Goal: Find contact information: Find contact information

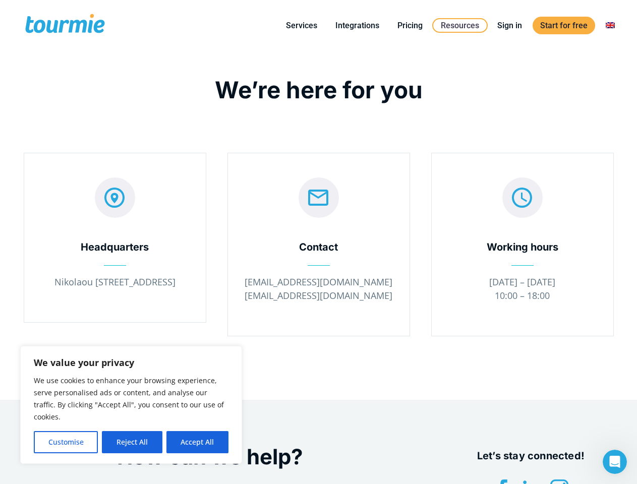
click at [318, 242] on div "Contact" at bounding box center [318, 247] width 151 height 13
click at [66, 442] on button "Customise" at bounding box center [66, 442] width 64 height 22
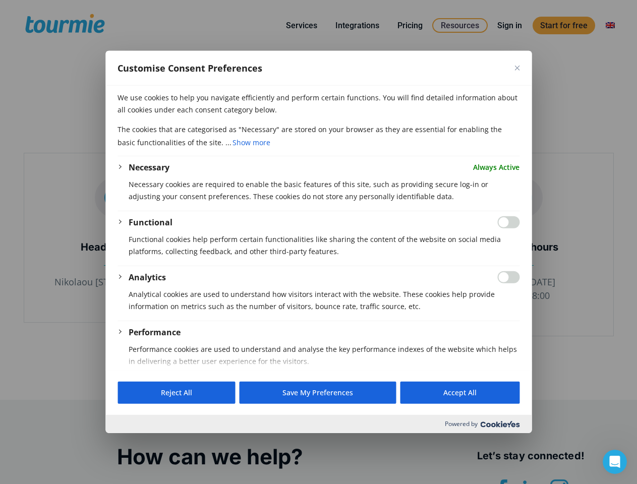
click at [132, 442] on div at bounding box center [318, 242] width 637 height 484
click at [197, 433] on div "Customise Consent Preferences We use cookies to help you navigate efficiently a…" at bounding box center [318, 242] width 426 height 382
click at [301, 25] on div at bounding box center [318, 242] width 637 height 484
click at [459, 25] on div at bounding box center [318, 242] width 637 height 484
click at [503, 481] on div at bounding box center [318, 242] width 637 height 484
